Goal: Register for event/course: Register for event/course

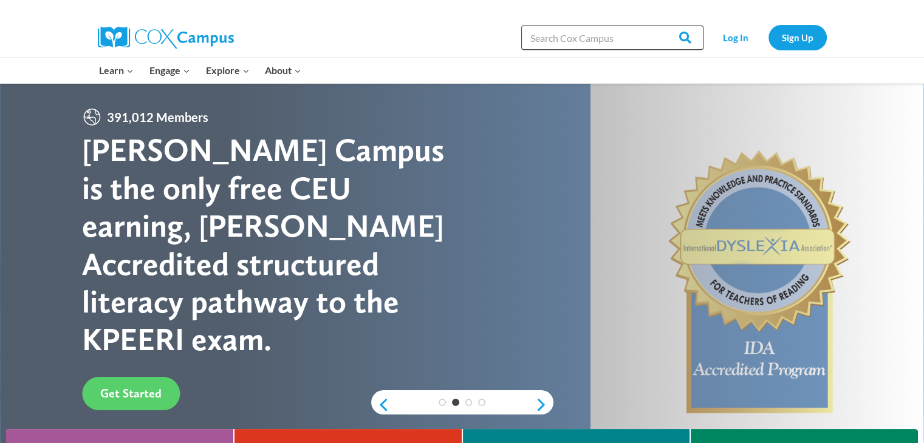
click at [642, 45] on input "Search in https://coxcampus.org/" at bounding box center [612, 38] width 182 height 24
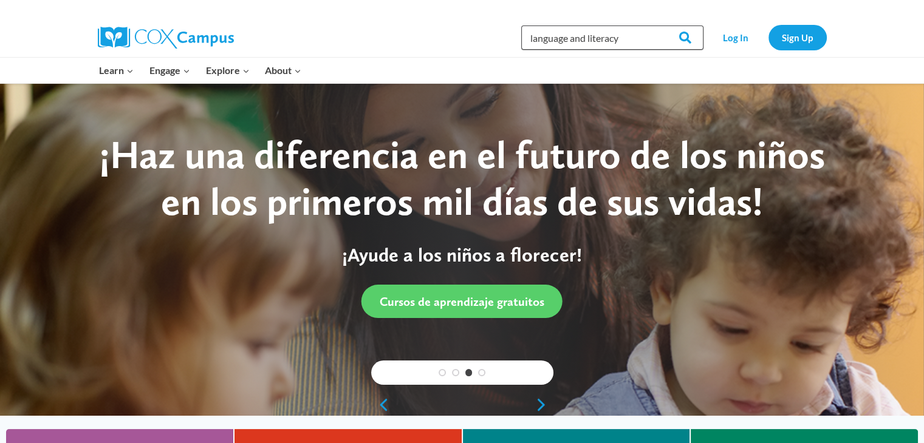
type input "language and literacy"
click at [656, 26] on input "Search" at bounding box center [679, 38] width 47 height 24
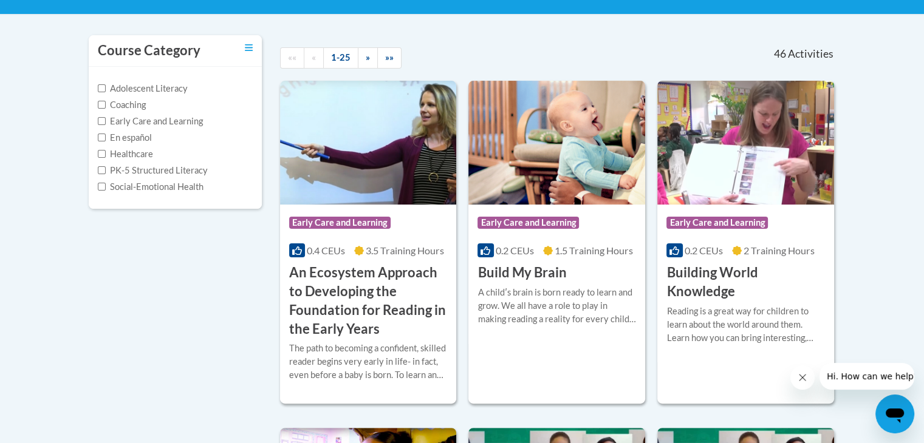
scroll to position [198, 0]
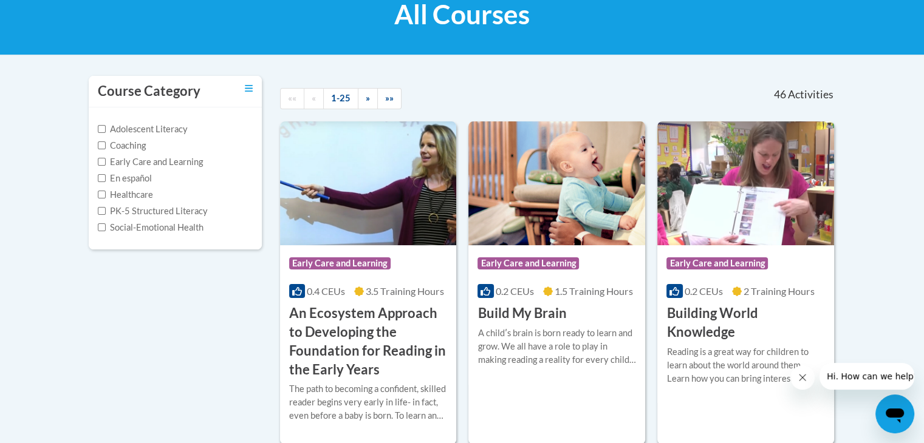
click at [153, 163] on label "Early Care and Learning" at bounding box center [150, 162] width 105 height 13
click at [106, 163] on input "Early Care and Learning" at bounding box center [102, 162] width 8 height 8
checkbox input "true"
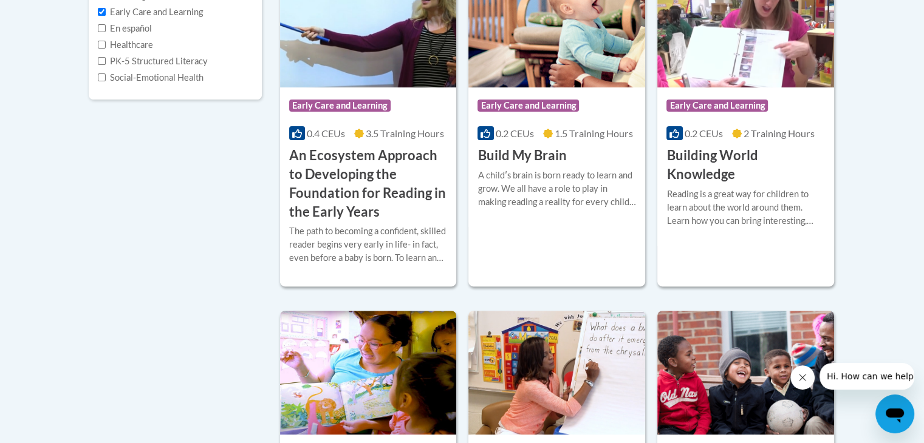
scroll to position [351, 0]
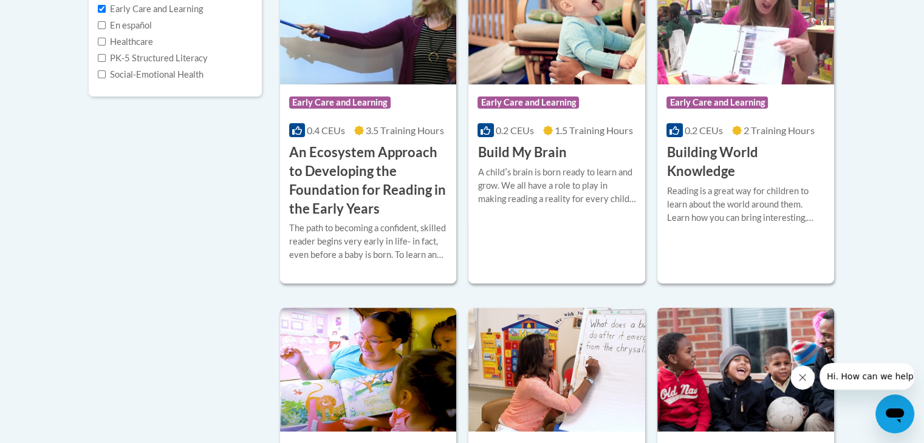
drag, startPoint x: 923, startPoint y: 105, endPoint x: 930, endPoint y: 145, distance: 40.1
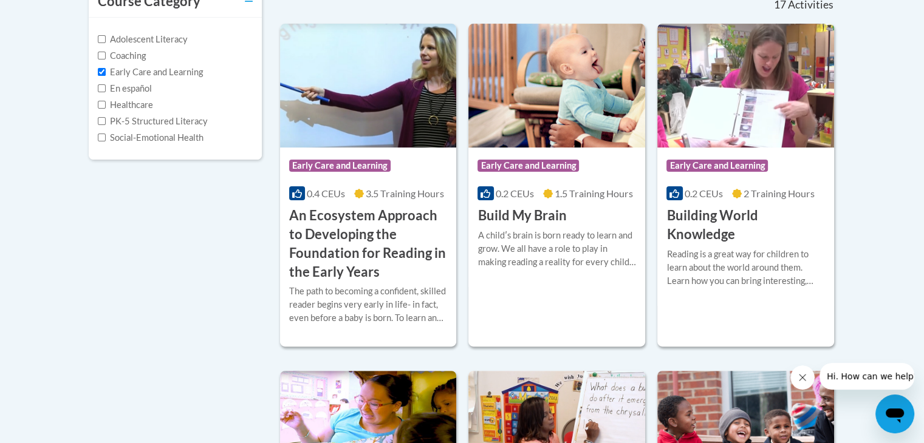
scroll to position [303, 0]
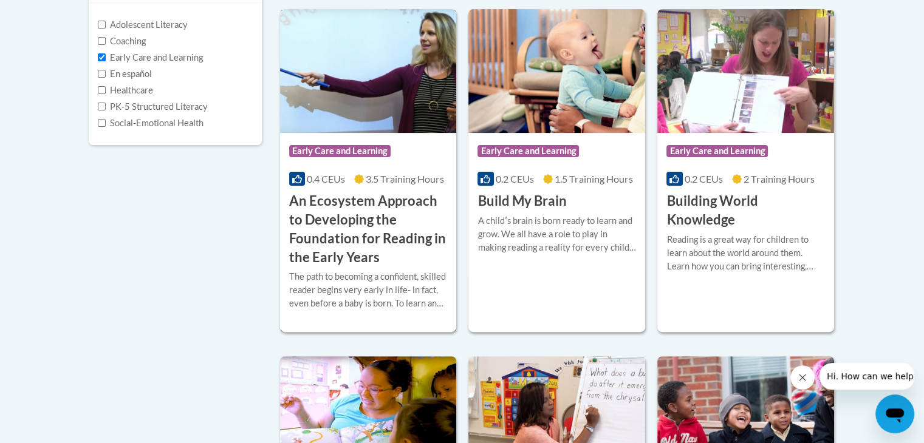
click at [374, 208] on h3 "An Ecosystem Approach to Developing the Foundation for Reading in the Early Yea…" at bounding box center [368, 229] width 159 height 75
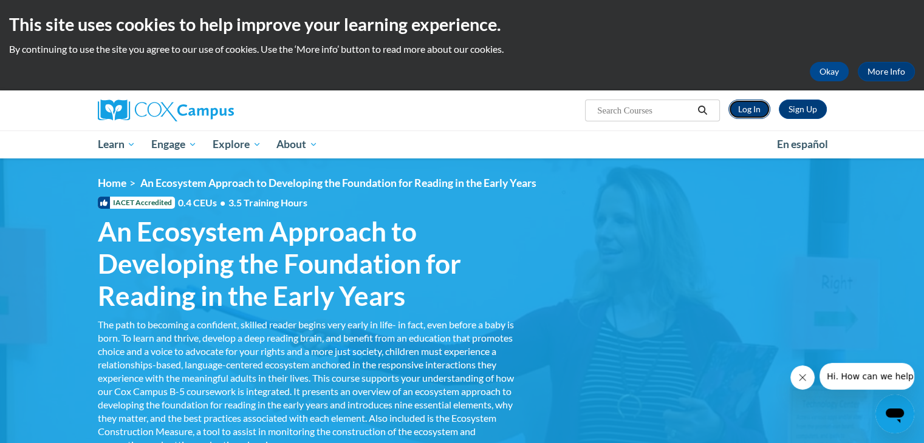
click at [756, 104] on link "Log In" at bounding box center [749, 109] width 42 height 19
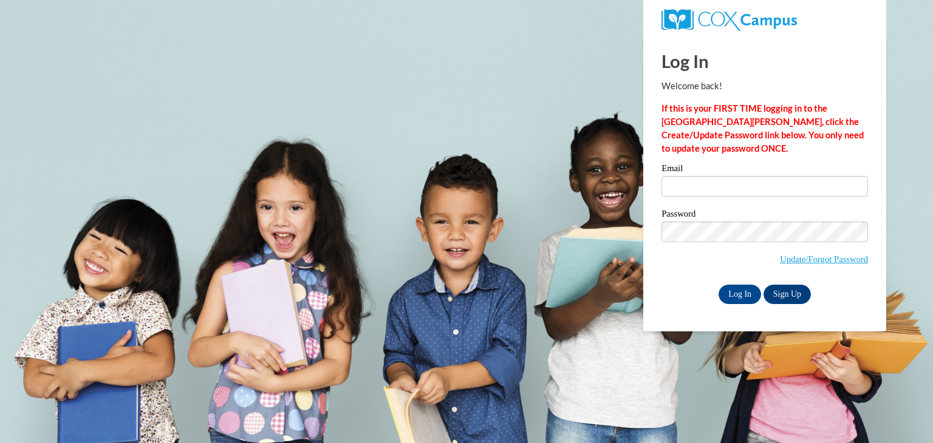
click at [700, 174] on label "Email" at bounding box center [765, 170] width 207 height 12
click at [700, 176] on input "Email" at bounding box center [765, 186] width 207 height 21
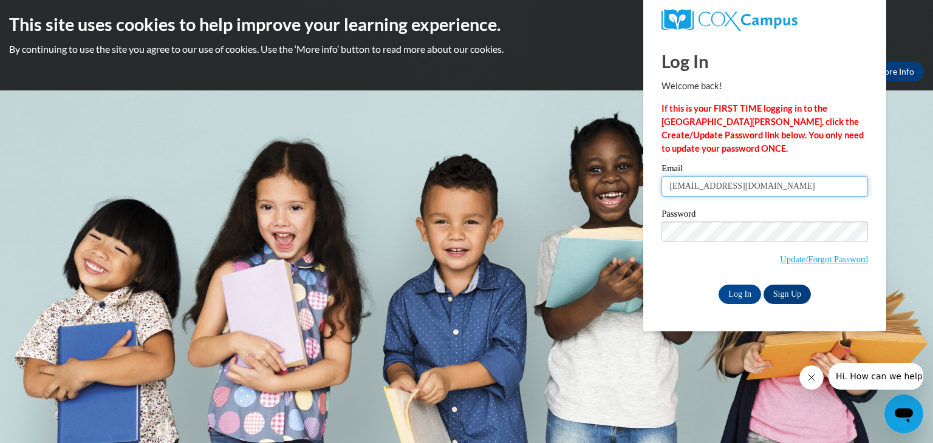
type input "[EMAIL_ADDRESS][DOMAIN_NAME]"
click at [744, 295] on input "Log In" at bounding box center [740, 294] width 43 height 19
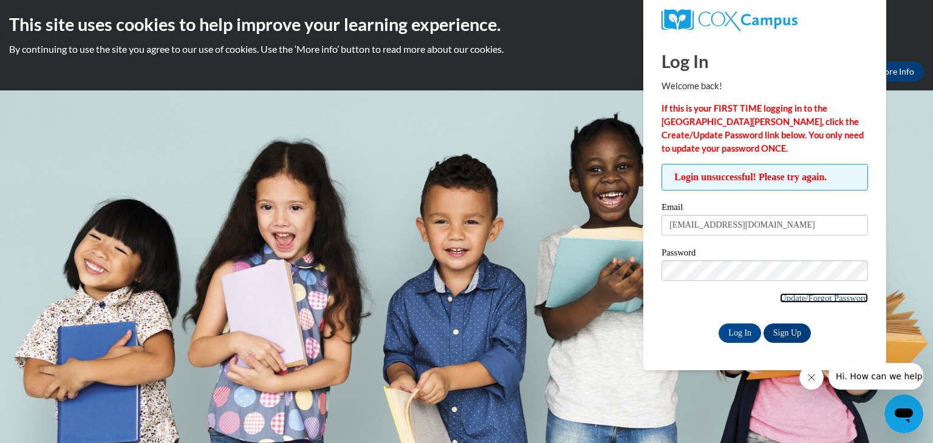
click at [833, 295] on link "Update/Forgot Password" at bounding box center [824, 298] width 88 height 10
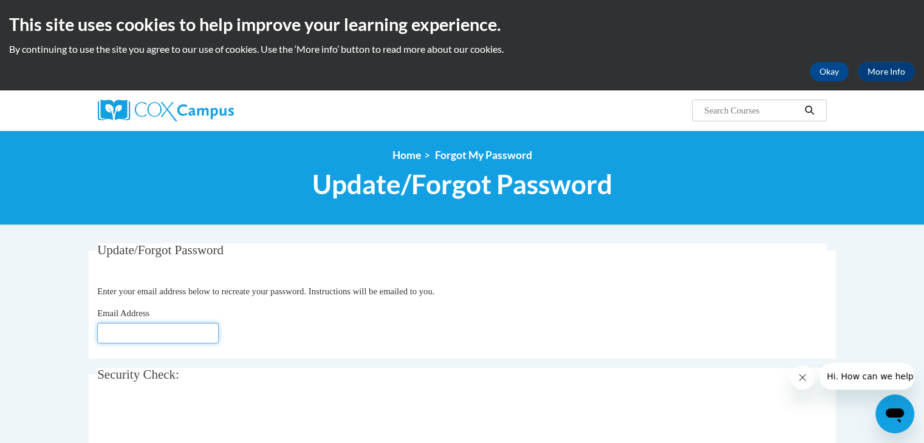
click at [151, 331] on input "Email Address" at bounding box center [158, 333] width 122 height 21
type input "[EMAIL_ADDRESS][DOMAIN_NAME]"
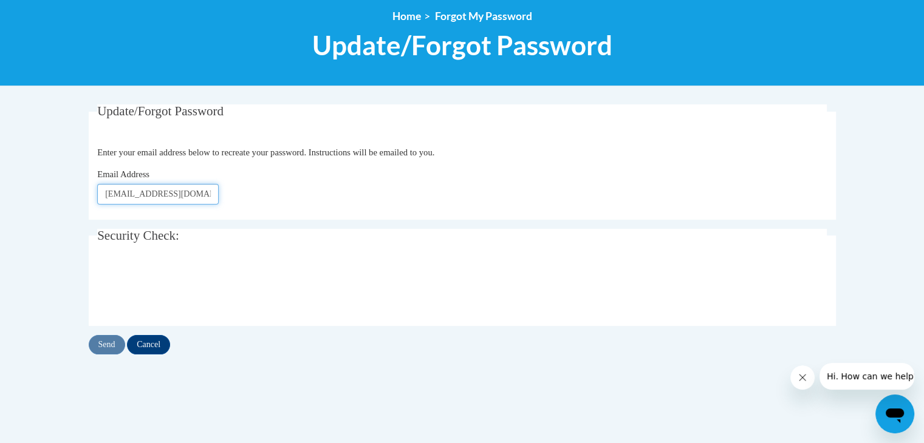
scroll to position [141, 0]
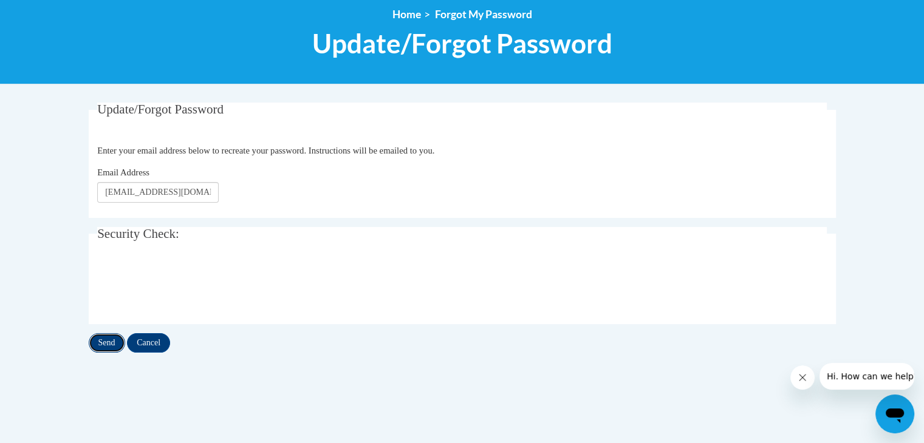
click at [107, 340] on input "Send" at bounding box center [107, 343] width 36 height 19
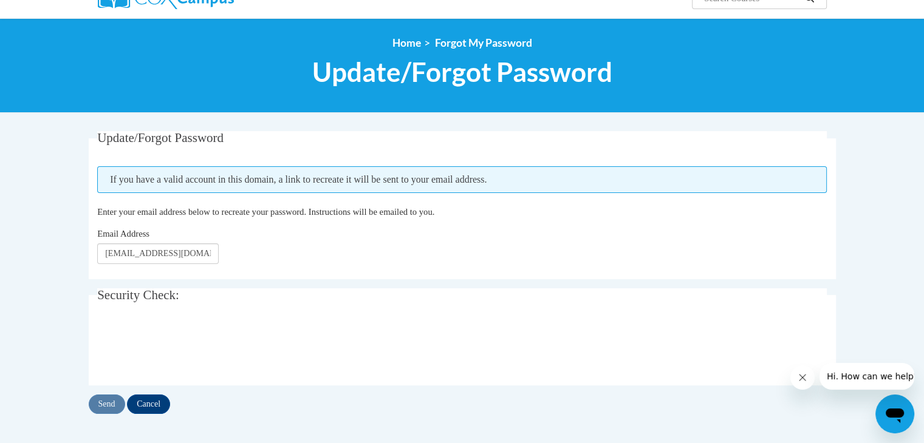
scroll to position [112, 0]
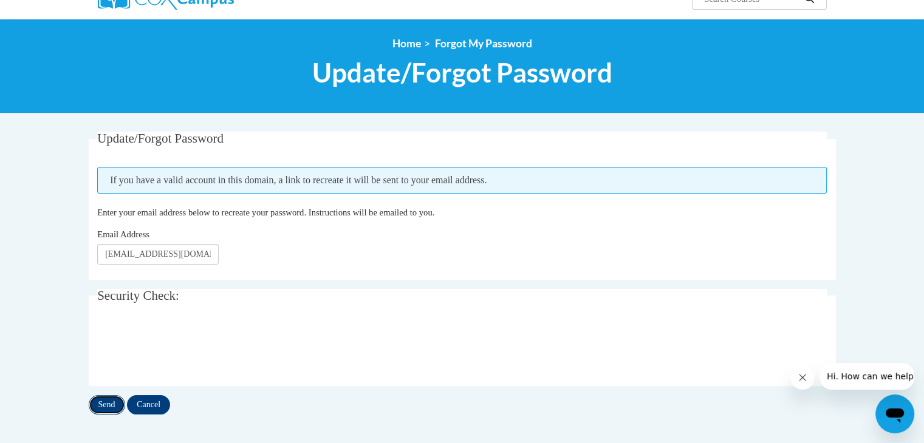
click at [105, 400] on input "Send" at bounding box center [107, 405] width 36 height 19
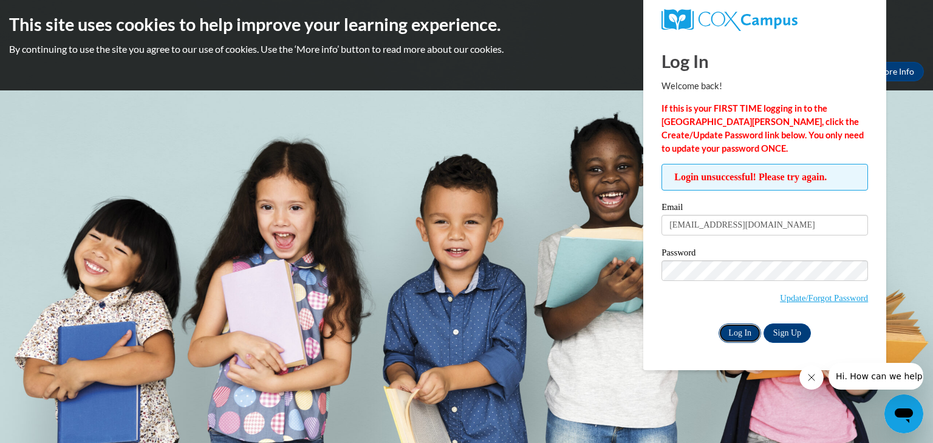
click at [744, 335] on input "Log In" at bounding box center [740, 333] width 43 height 19
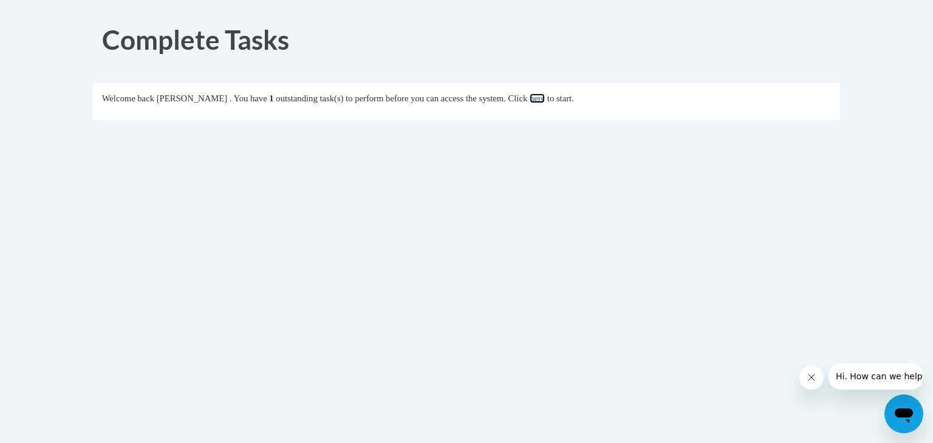
click at [545, 98] on link "here" at bounding box center [537, 99] width 15 height 10
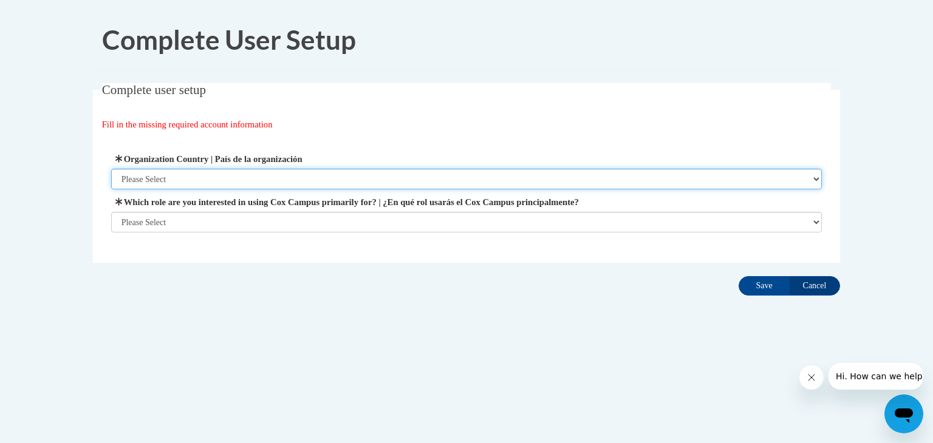
click at [327, 170] on select "Please Select United States | Estados Unidos Outside of the United States | Fue…" at bounding box center [466, 179] width 711 height 21
select select "ad49bcad-a171-4b2e-b99c-48b446064914"
click at [111, 169] on select "Please Select United States | Estados Unidos Outside of the United States | Fue…" at bounding box center [466, 179] width 711 height 21
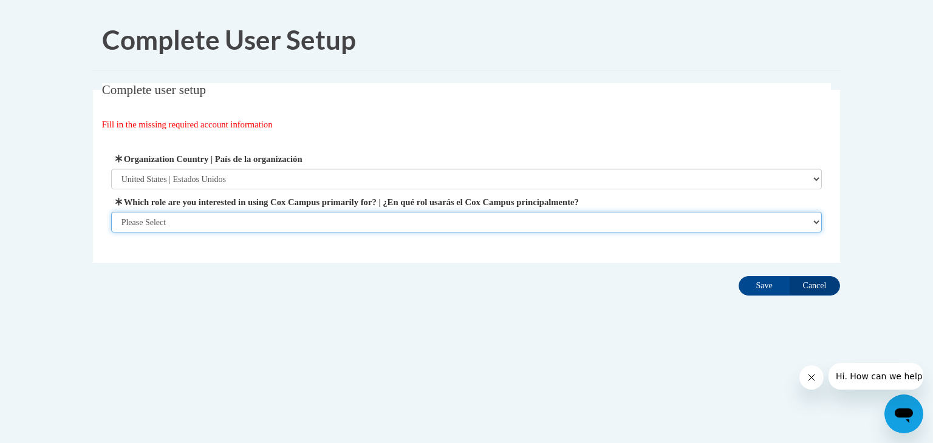
click at [264, 222] on select "Please Select College/University | Colegio/Universidad Community/Nonprofit Part…" at bounding box center [466, 222] width 711 height 21
select select "fbf2d438-af2f-41f8-98f1-81c410e29de3"
click at [111, 233] on select "Please Select College/University | Colegio/Universidad Community/Nonprofit Part…" at bounding box center [466, 222] width 711 height 21
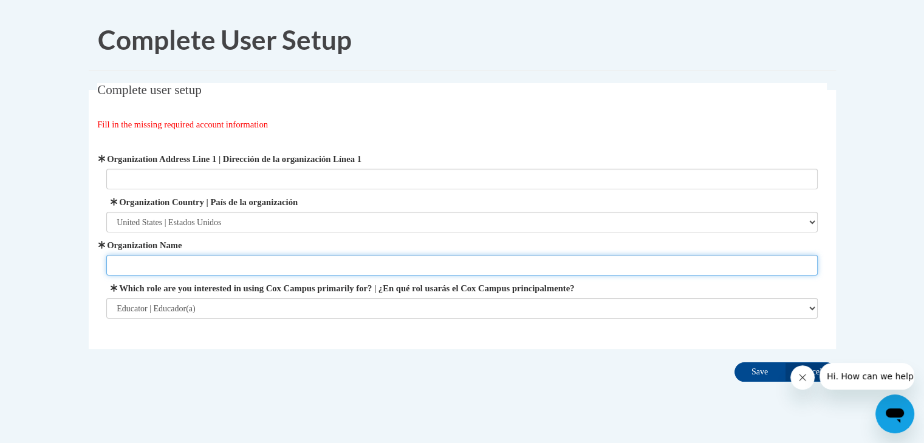
click at [239, 261] on input "Organization Name" at bounding box center [461, 265] width 711 height 21
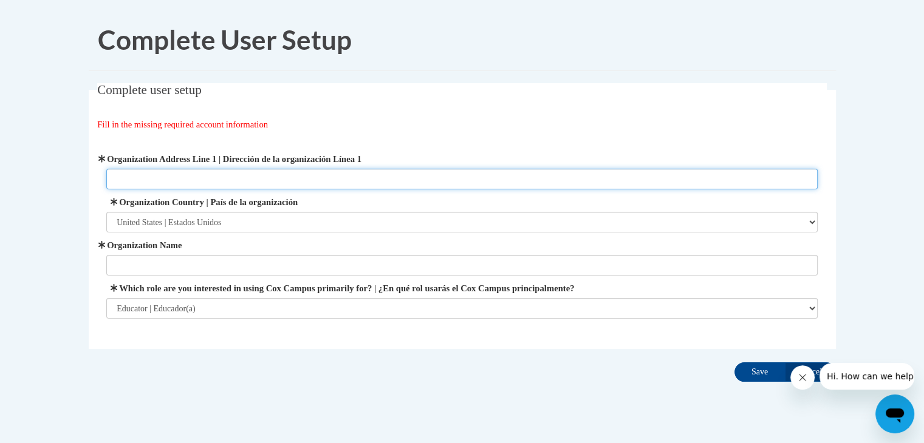
click at [211, 180] on input "Organization Address Line 1 | Dirección de la organización Línea 1" at bounding box center [461, 179] width 711 height 21
paste input "80 Cohen Walker Dr, Warner Robins, GA 31088"
type input "80 Cohen Walker Dr, Warner Robins, GA 31088"
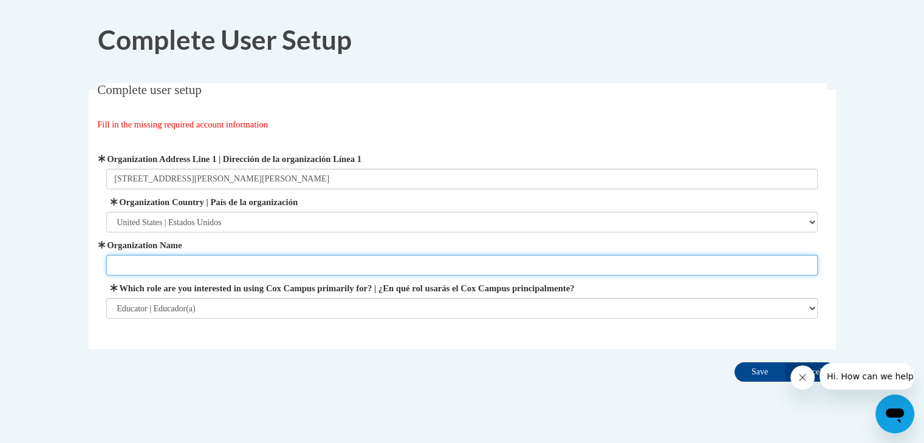
paste input "CGTC Child Development Center"
type input "CGTC Child Development Center"
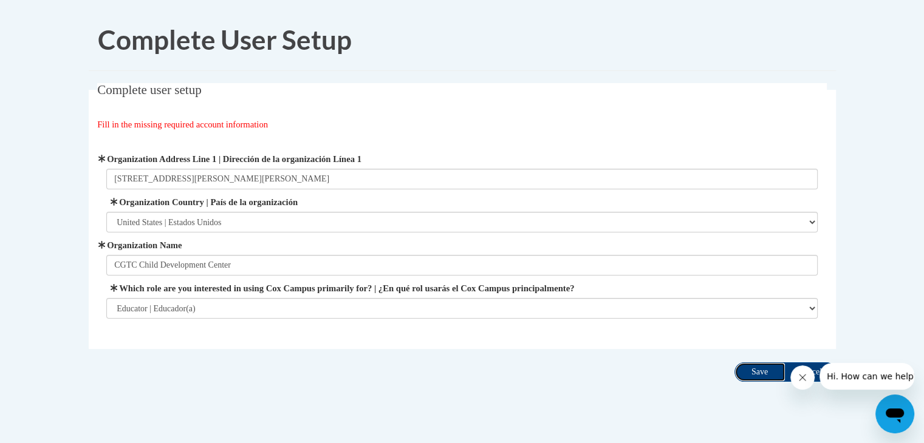
click at [765, 369] on input "Save" at bounding box center [760, 372] width 51 height 19
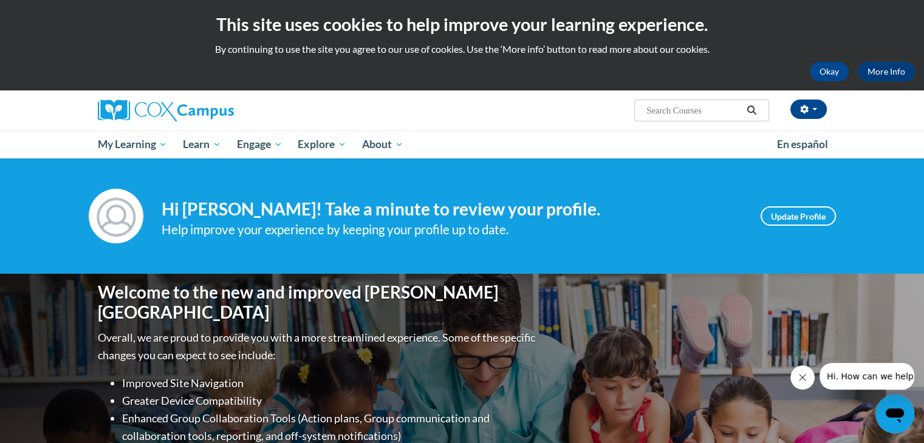
click at [708, 116] on input "Search..." at bounding box center [693, 110] width 97 height 15
type input "language and literacy training"
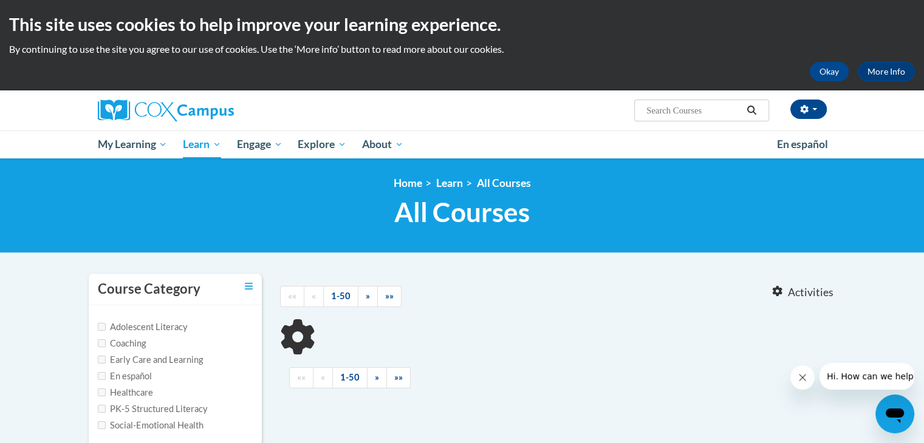
type input "language and literacy training"
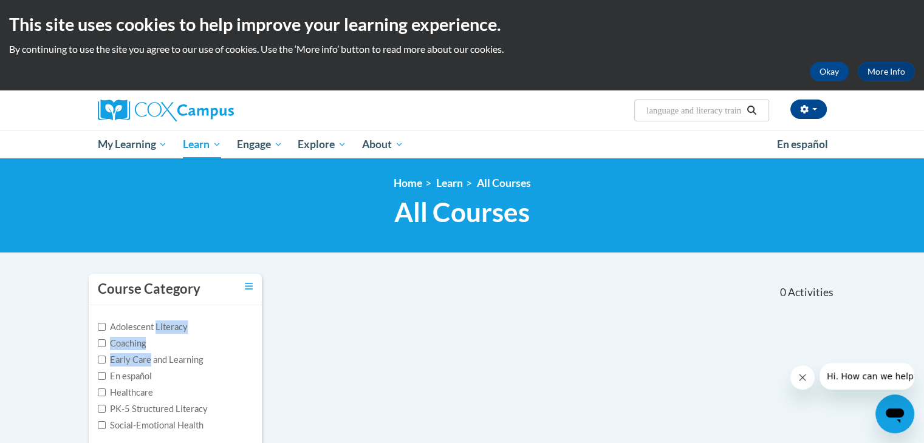
drag, startPoint x: 148, startPoint y: 363, endPoint x: 155, endPoint y: 322, distance: 41.2
click at [155, 322] on div "Adolescent Literacy Coaching Early Care and Learning En español Healthcare PK-5…" at bounding box center [175, 377] width 155 height 112
click at [102, 359] on input "Early Care and Learning" at bounding box center [102, 360] width 8 height 8
checkbox input "true"
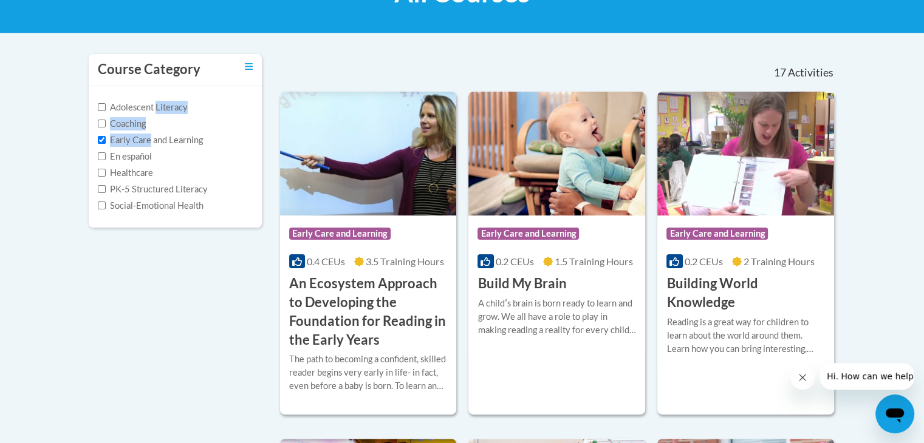
scroll to position [231, 0]
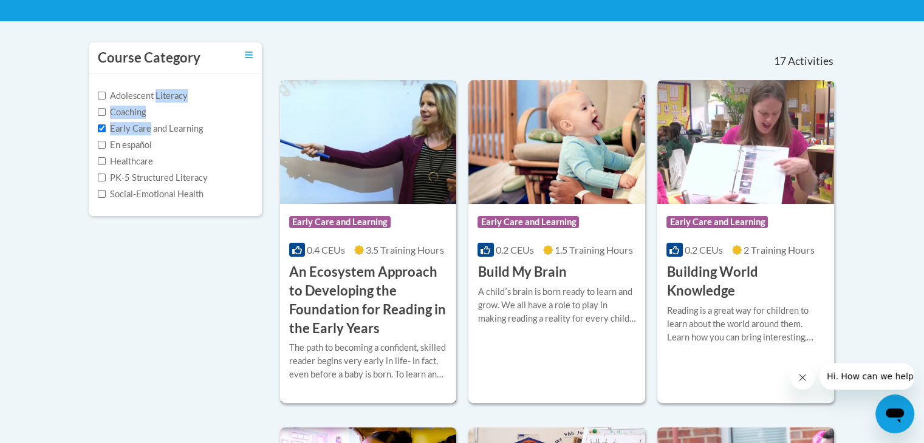
click at [372, 276] on h3 "An Ecosystem Approach to Developing the Foundation for Reading in the Early Yea…" at bounding box center [368, 300] width 159 height 75
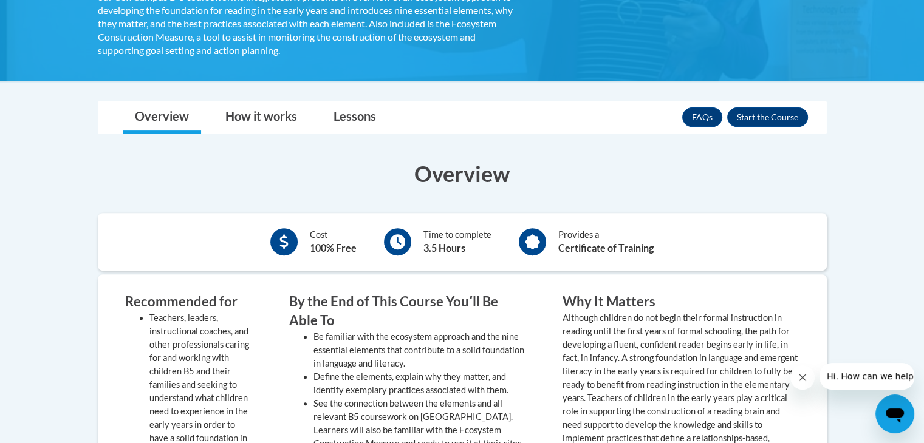
scroll to position [392, 0]
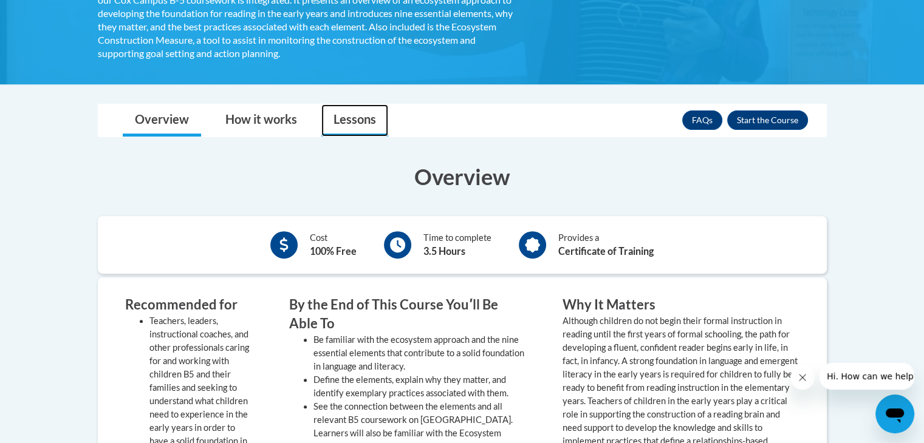
click at [360, 110] on link "Lessons" at bounding box center [354, 120] width 67 height 32
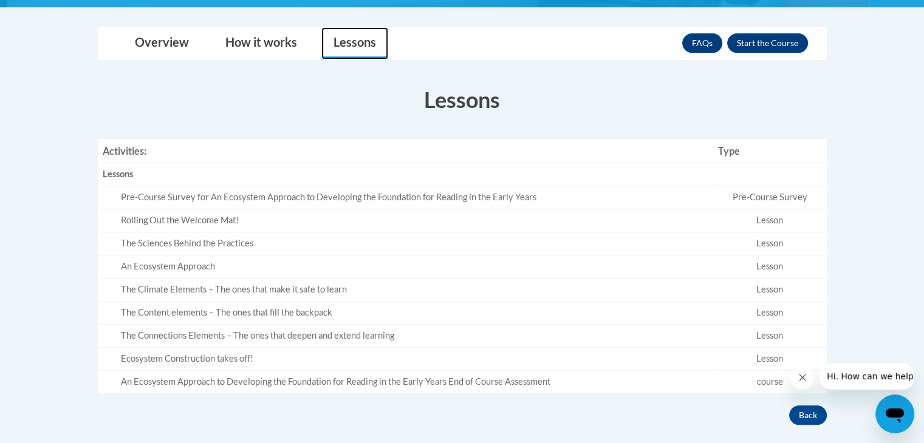
scroll to position [464, 0]
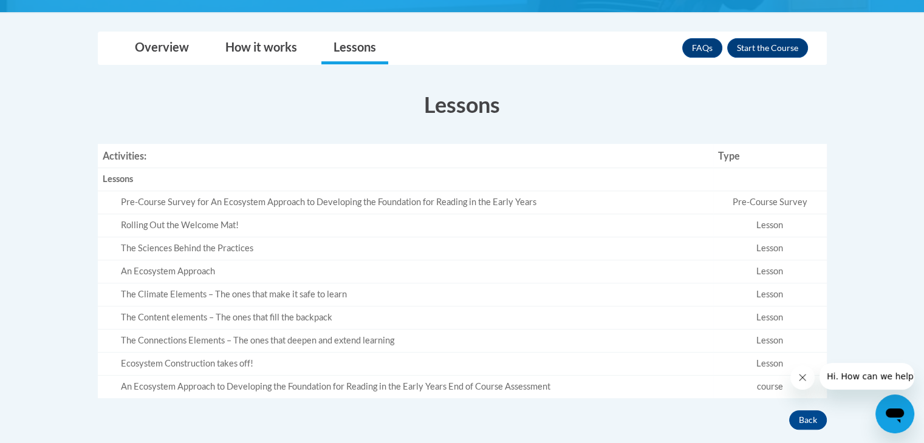
click at [756, 201] on td "Pre-Course Survey" at bounding box center [770, 202] width 114 height 23
click at [256, 47] on link "How it works" at bounding box center [261, 48] width 96 height 32
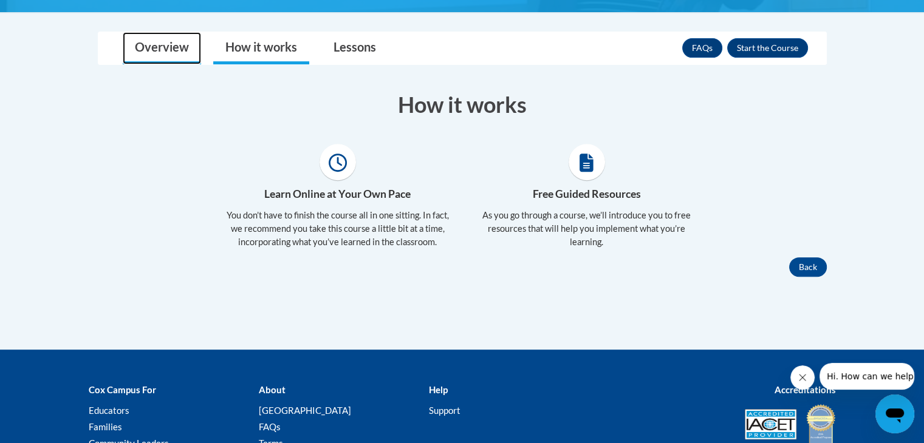
click at [147, 44] on link "Overview" at bounding box center [162, 48] width 78 height 32
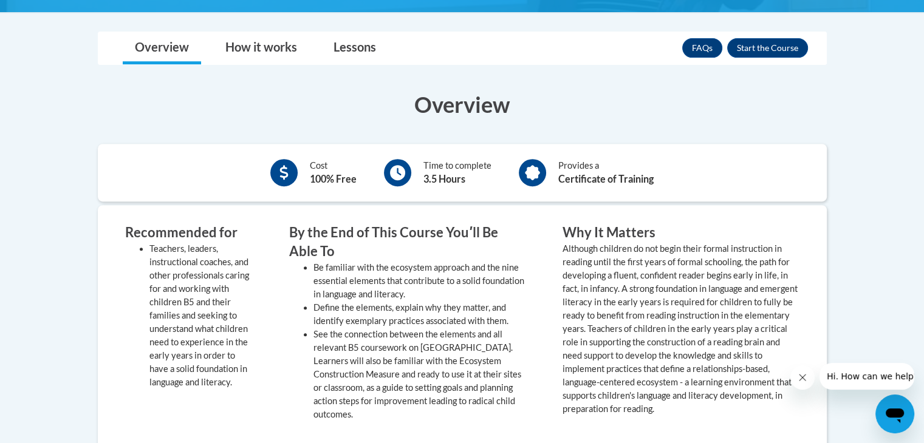
click at [402, 171] on icon at bounding box center [397, 172] width 15 height 15
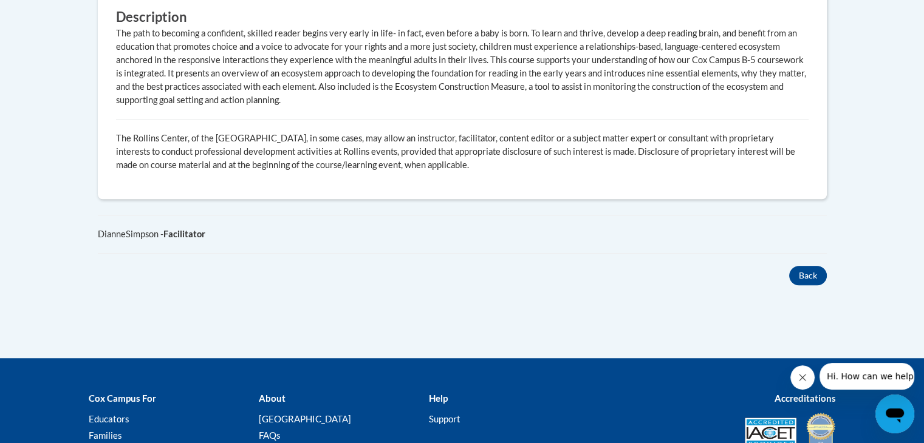
scroll to position [914, 0]
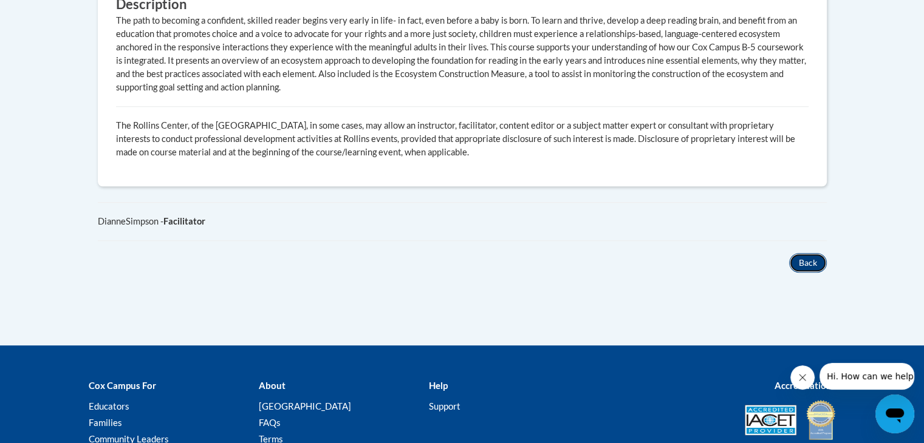
click at [803, 253] on button "Back" at bounding box center [808, 262] width 38 height 19
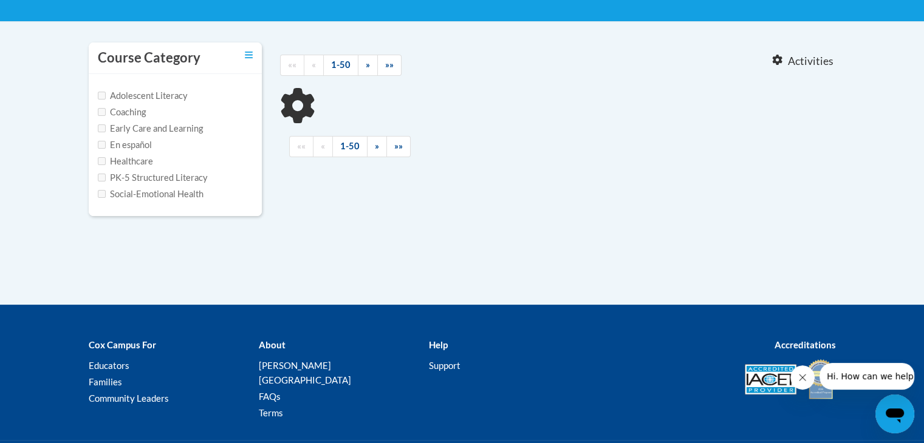
type input "language and literacy training"
click at [141, 125] on label "Early Care and Learning" at bounding box center [150, 128] width 105 height 13
click at [106, 125] on input "Early Care and Learning" at bounding box center [102, 129] width 8 height 8
checkbox input "true"
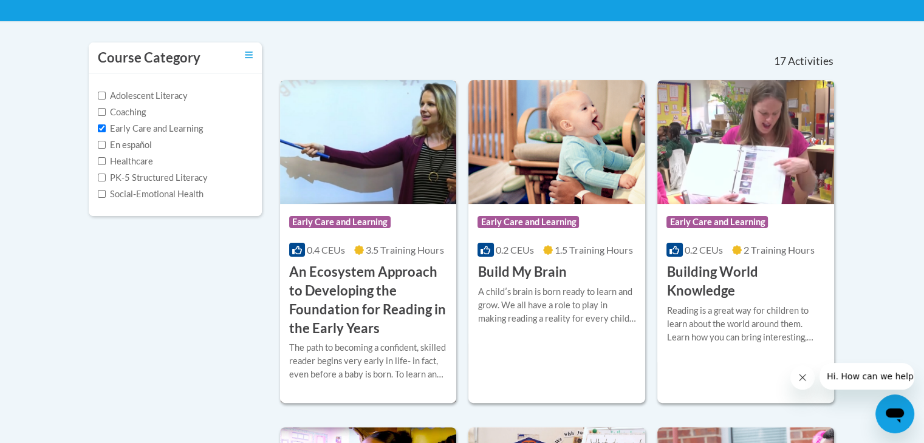
click at [351, 288] on h3 "An Ecosystem Approach to Developing the Foundation for Reading in the Early Yea…" at bounding box center [368, 300] width 159 height 75
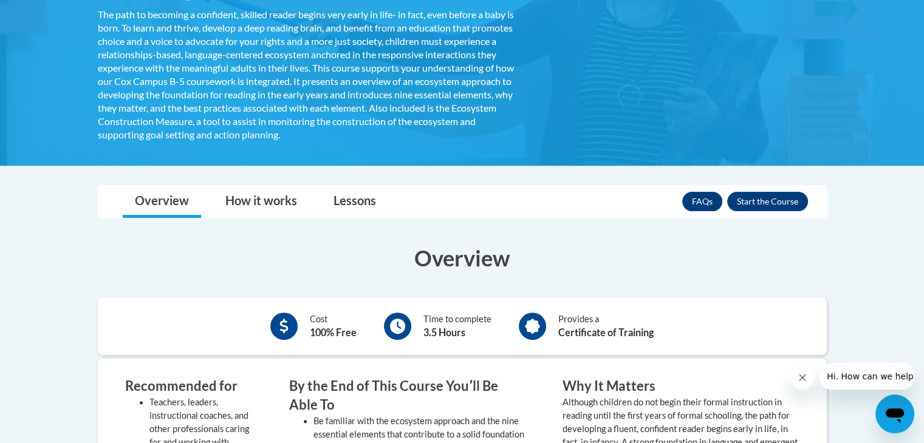
scroll to position [309, 0]
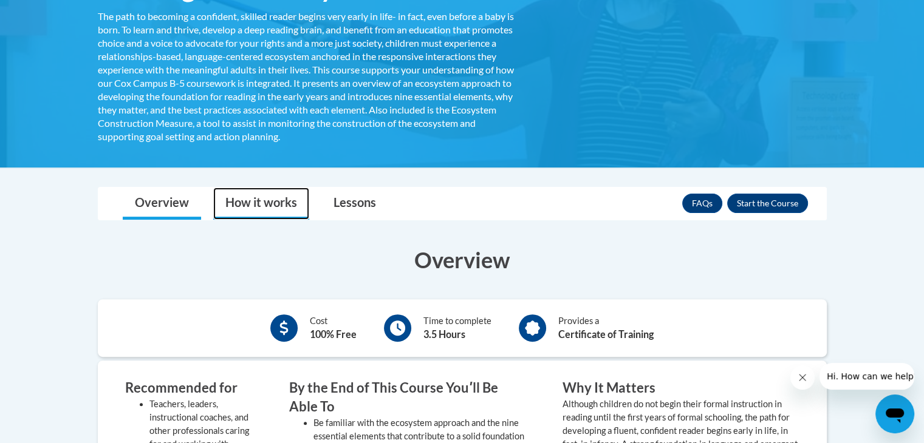
click at [245, 200] on link "How it works" at bounding box center [261, 204] width 96 height 32
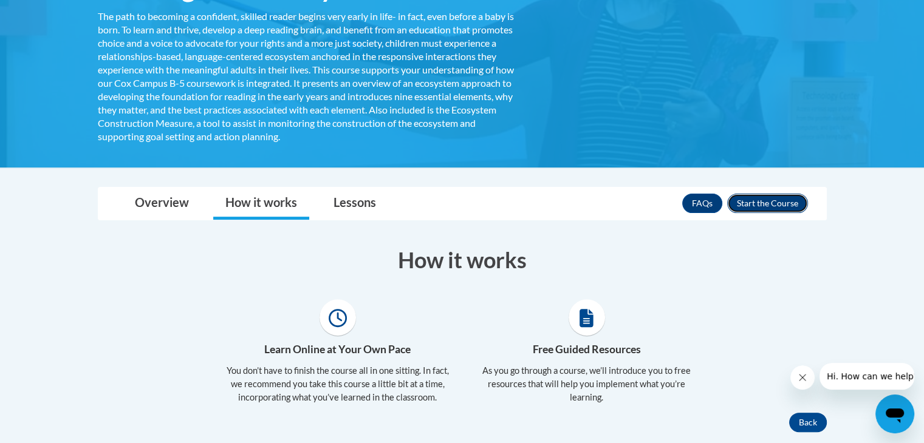
click at [746, 200] on button "Enroll" at bounding box center [767, 203] width 81 height 19
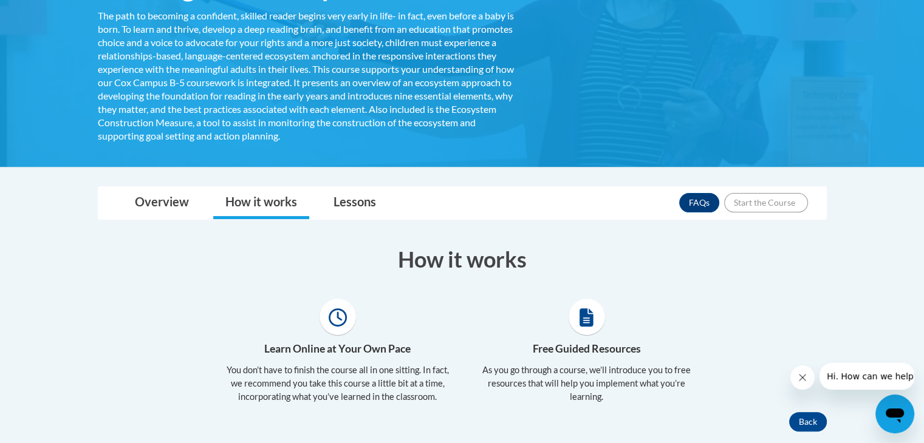
scroll to position [442, 0]
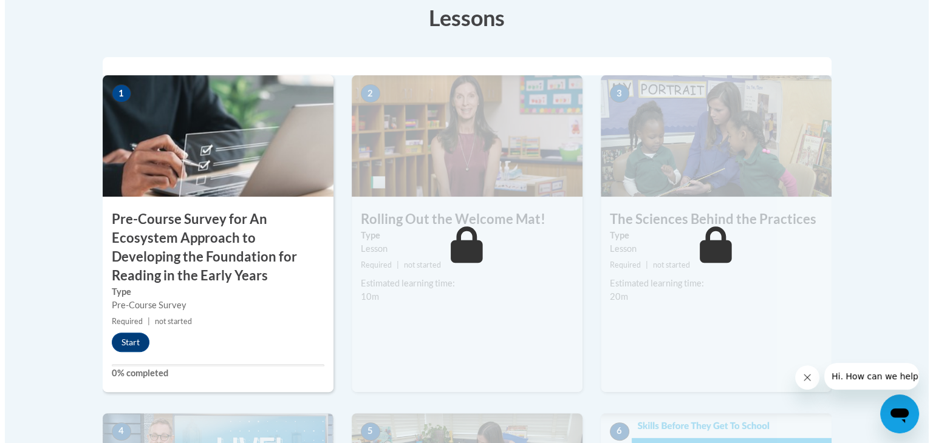
scroll to position [382, 0]
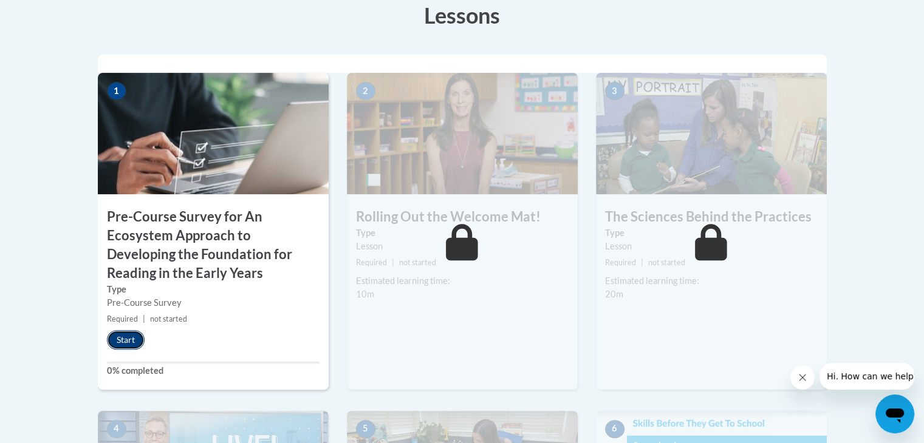
click at [126, 336] on button "Start" at bounding box center [126, 339] width 38 height 19
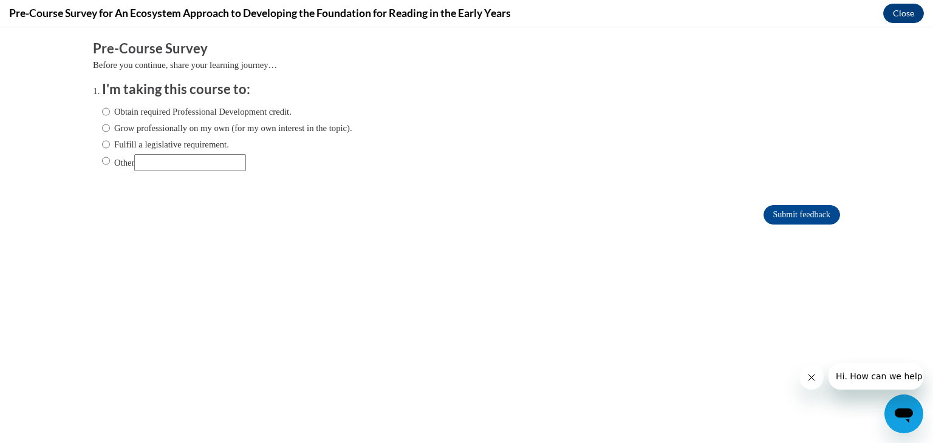
scroll to position [0, 0]
click at [102, 109] on input "Obtain required Professional Development credit." at bounding box center [106, 111] width 8 height 13
radio input "true"
click at [230, 129] on label "Grow professionally on my own (for my own interest in the topic)." at bounding box center [227, 128] width 250 height 13
click at [110, 129] on input "Grow professionally on my own (for my own interest in the topic)." at bounding box center [106, 128] width 8 height 13
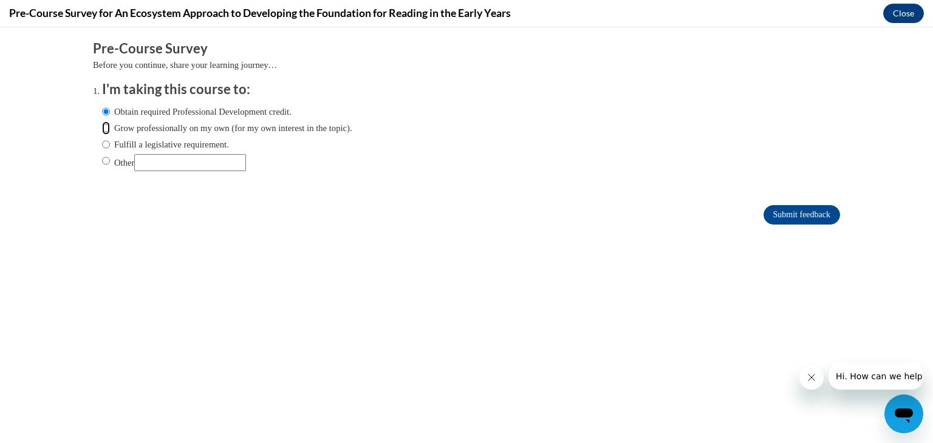
radio input "true"
click at [241, 117] on label "Obtain required Professional Development credit." at bounding box center [197, 111] width 190 height 13
click at [110, 117] on input "Obtain required Professional Development credit." at bounding box center [106, 111] width 8 height 13
radio input "true"
click at [776, 210] on input "Submit feedback" at bounding box center [802, 214] width 77 height 19
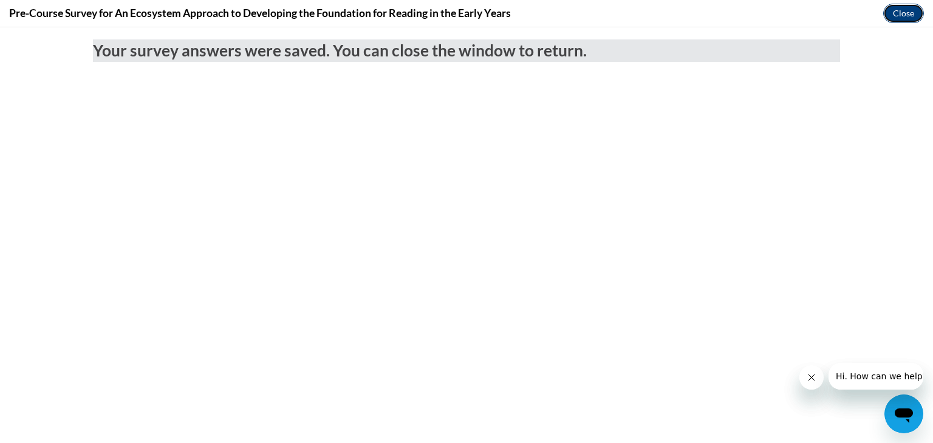
click at [902, 16] on button "Close" at bounding box center [903, 13] width 41 height 19
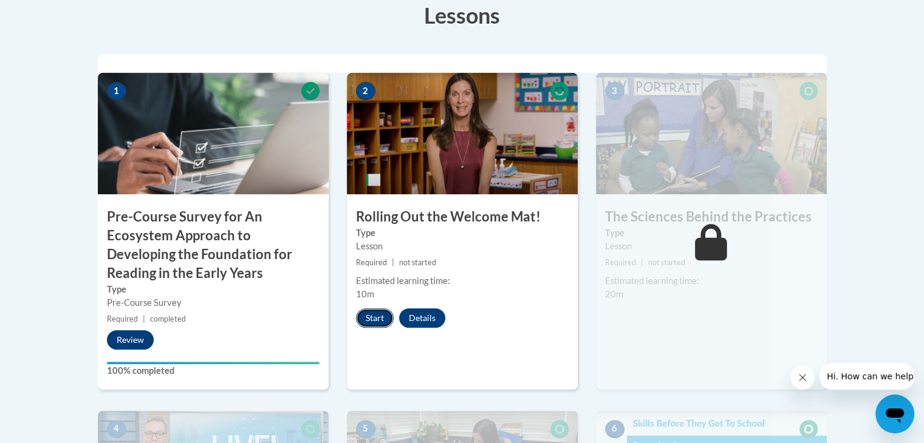
click at [371, 318] on button "Start" at bounding box center [375, 318] width 38 height 19
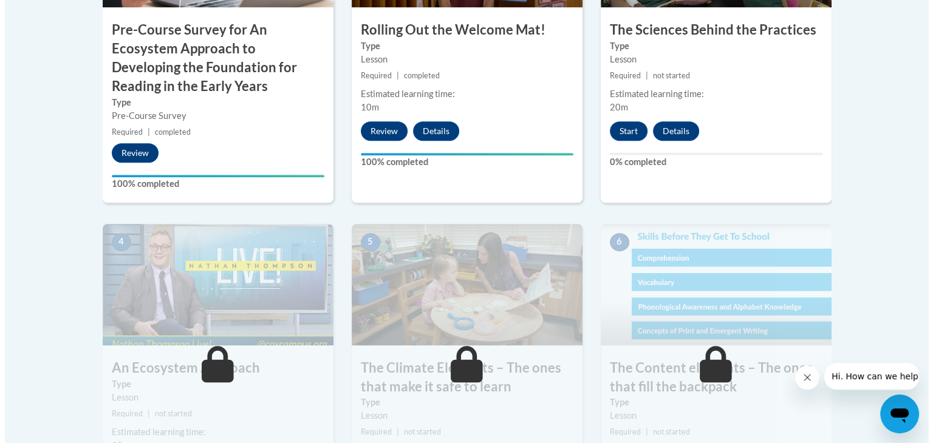
scroll to position [464, 0]
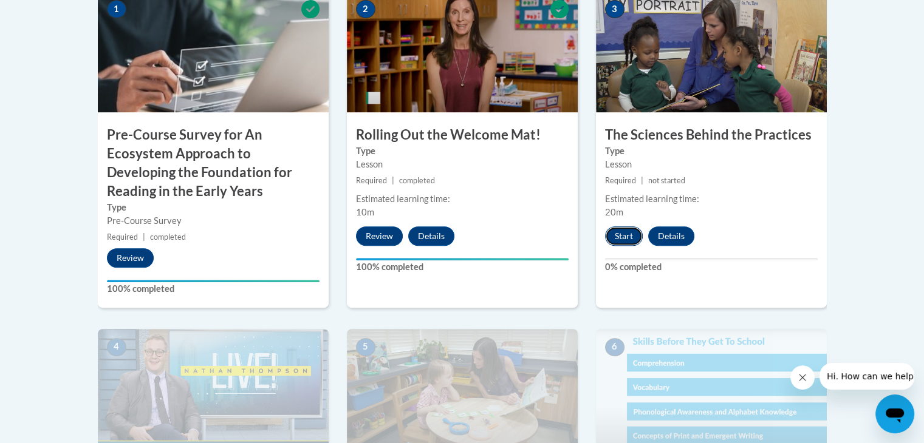
click at [632, 240] on button "Start" at bounding box center [624, 236] width 38 height 19
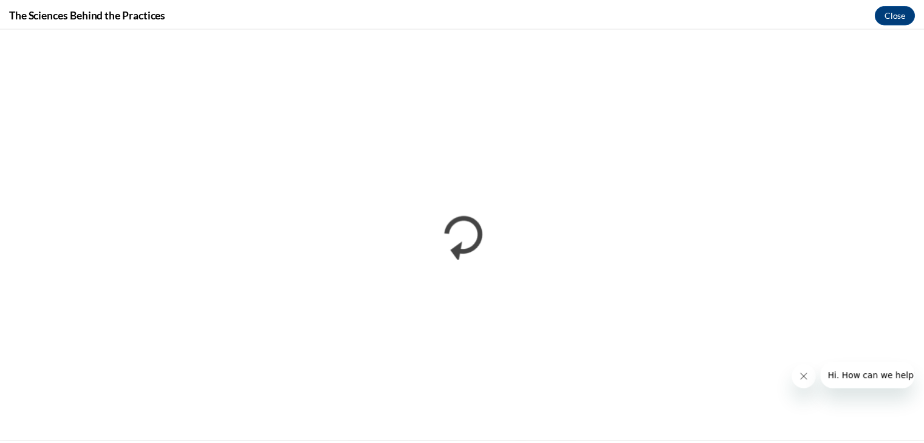
scroll to position [0, 0]
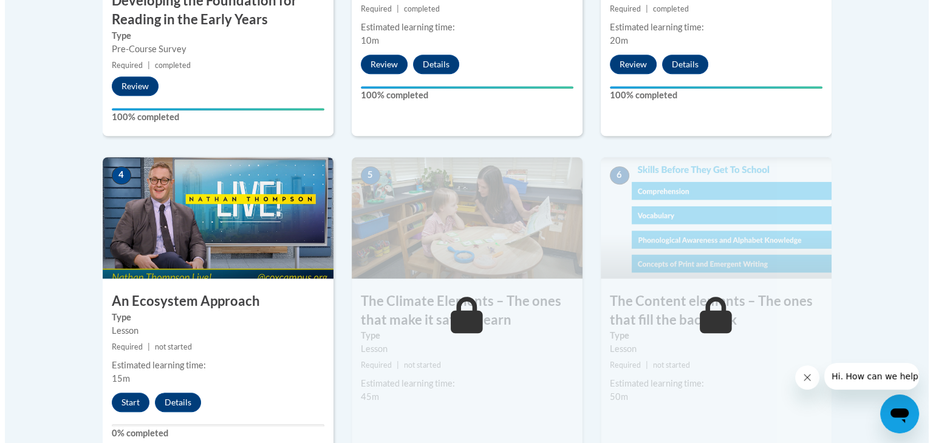
scroll to position [646, 0]
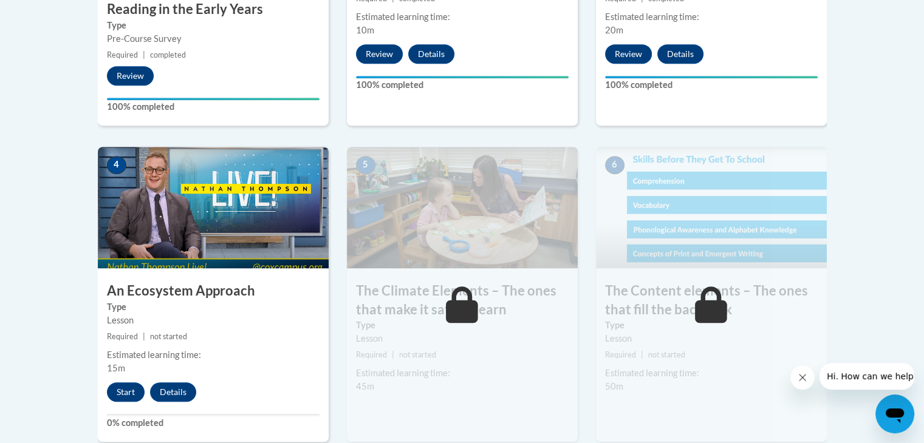
click at [190, 217] on img at bounding box center [213, 208] width 231 height 122
click at [127, 384] on button "Start" at bounding box center [126, 392] width 38 height 19
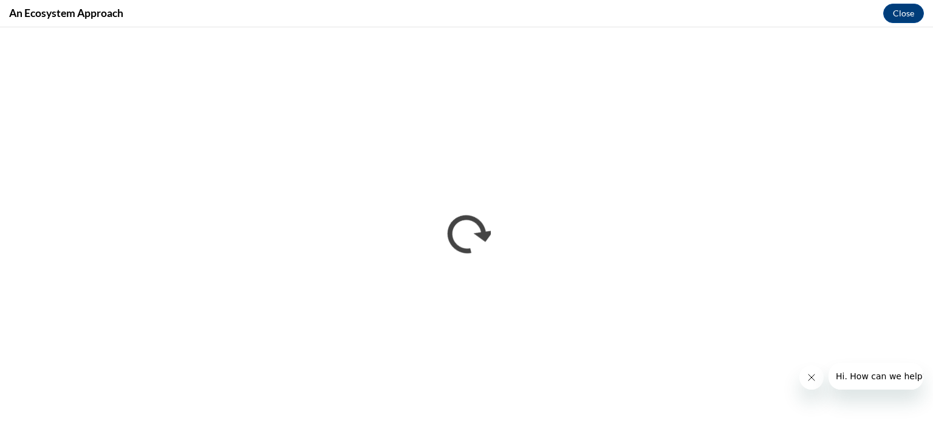
scroll to position [0, 0]
click at [809, 386] on button "Close message from company" at bounding box center [811, 378] width 24 height 24
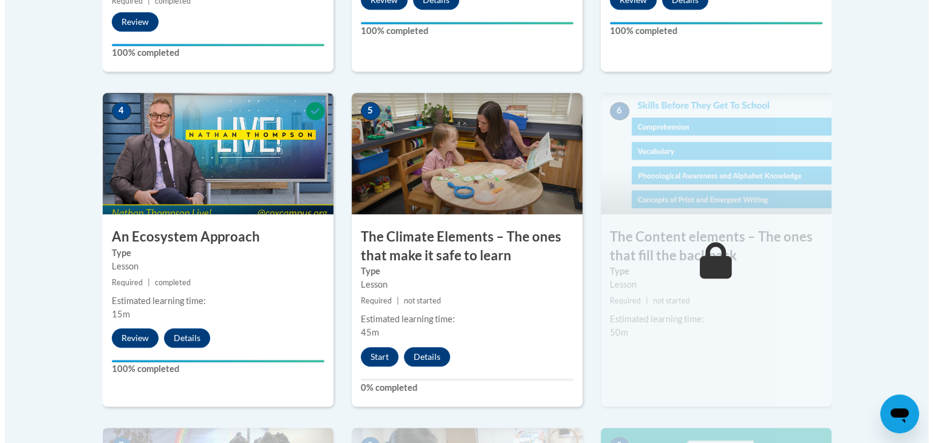
scroll to position [705, 0]
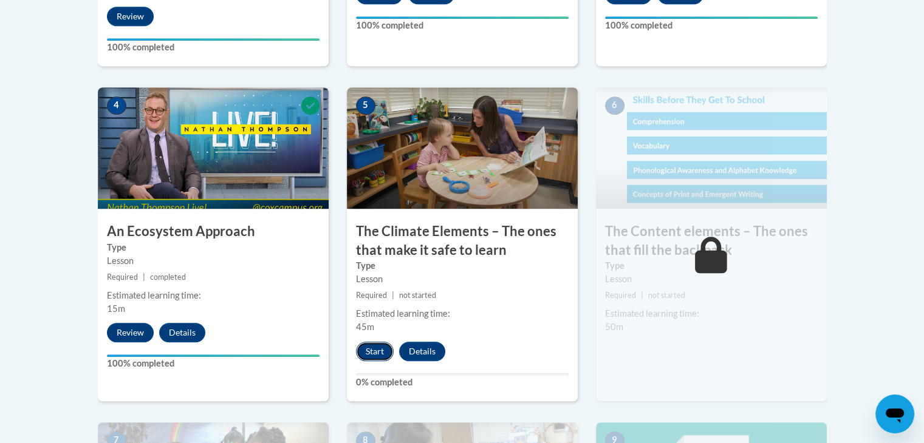
click at [386, 346] on button "Start" at bounding box center [375, 351] width 38 height 19
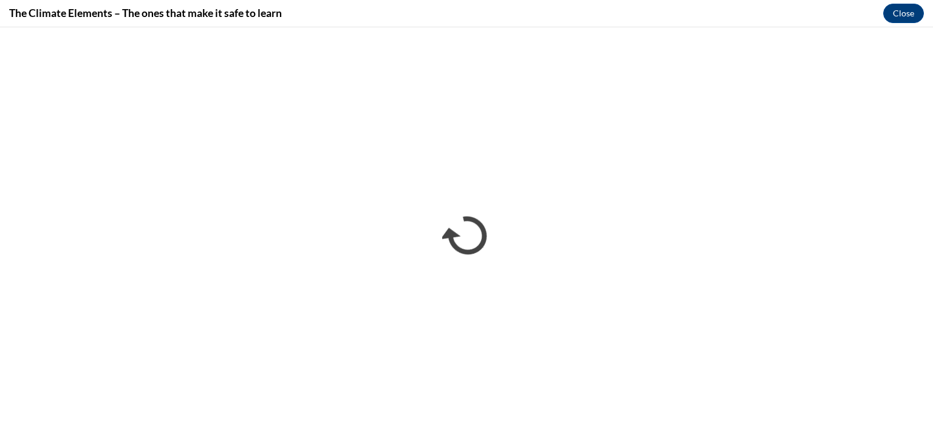
scroll to position [0, 0]
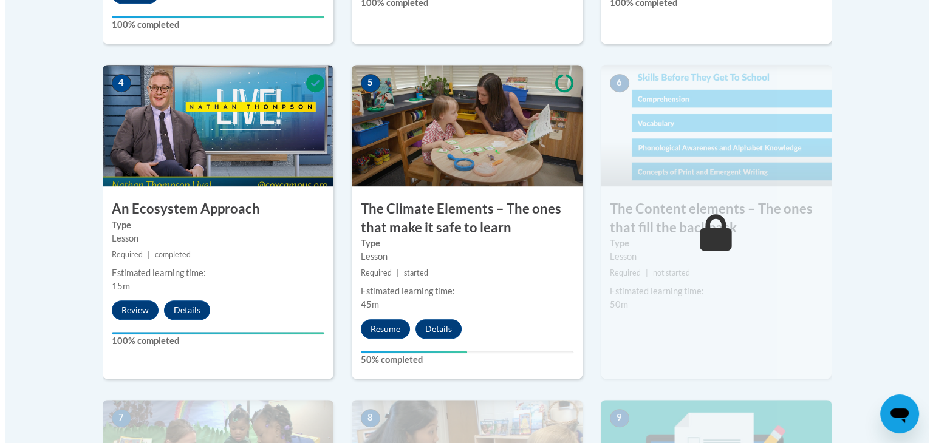
scroll to position [764, 0]
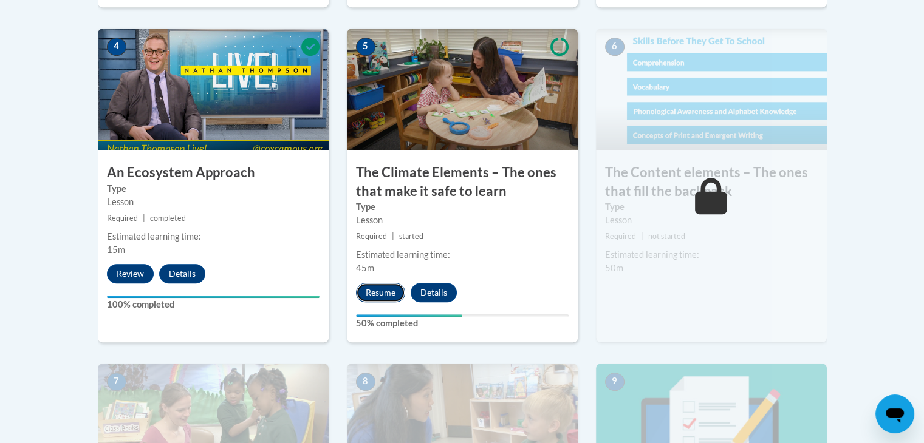
click at [397, 287] on button "Resume" at bounding box center [380, 292] width 49 height 19
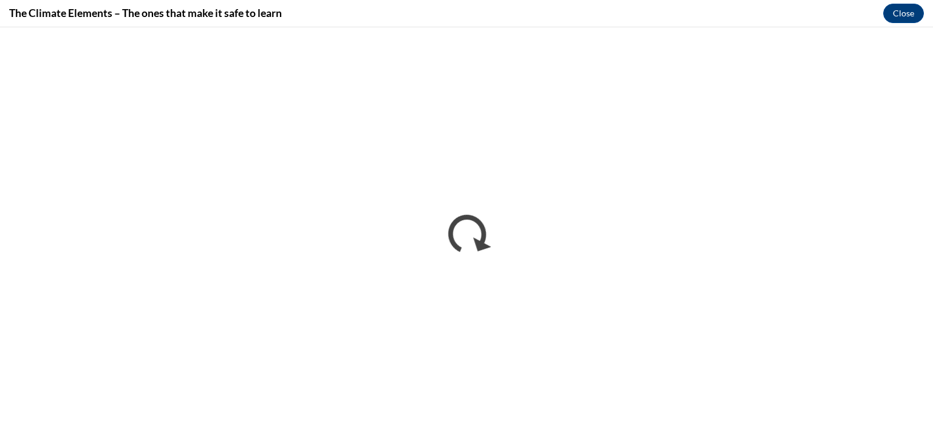
scroll to position [0, 0]
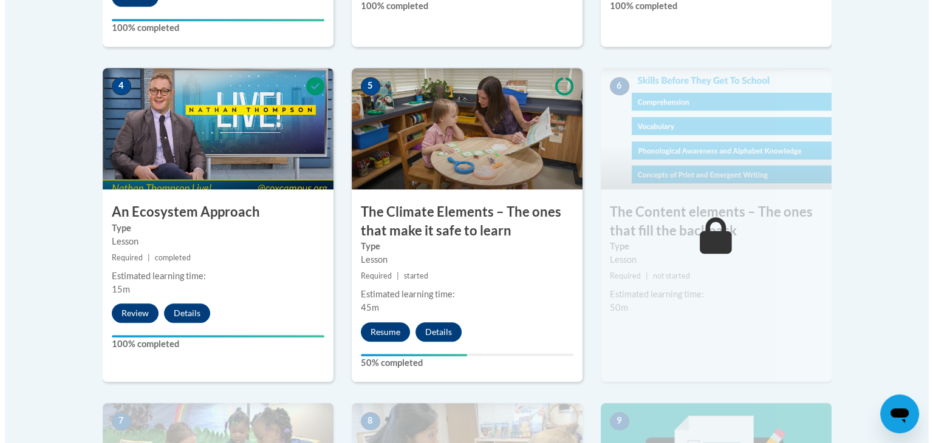
scroll to position [721, 0]
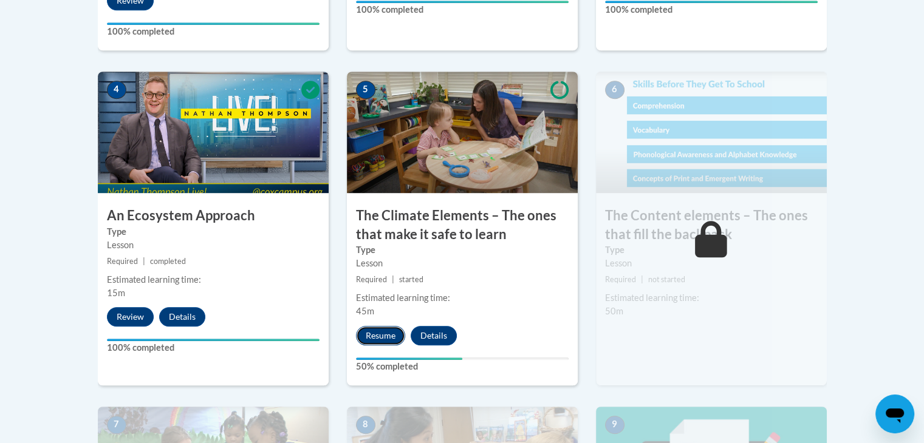
click at [389, 338] on button "Resume" at bounding box center [380, 335] width 49 height 19
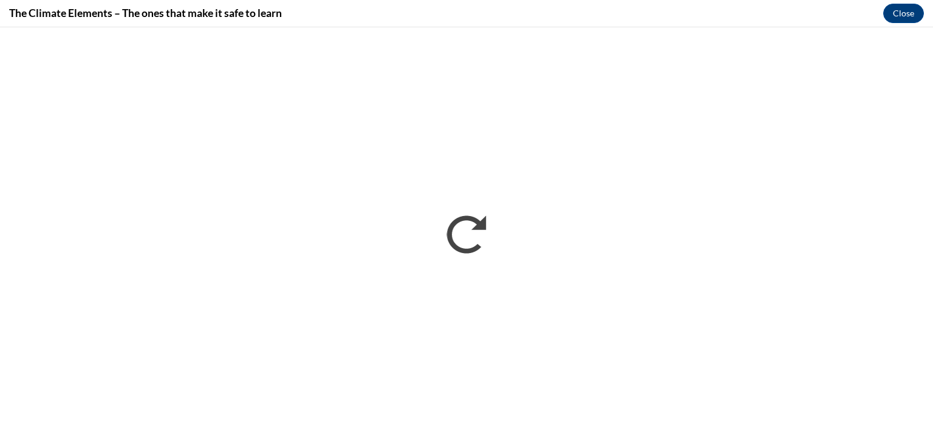
scroll to position [0, 0]
